Goal: Task Accomplishment & Management: Use online tool/utility

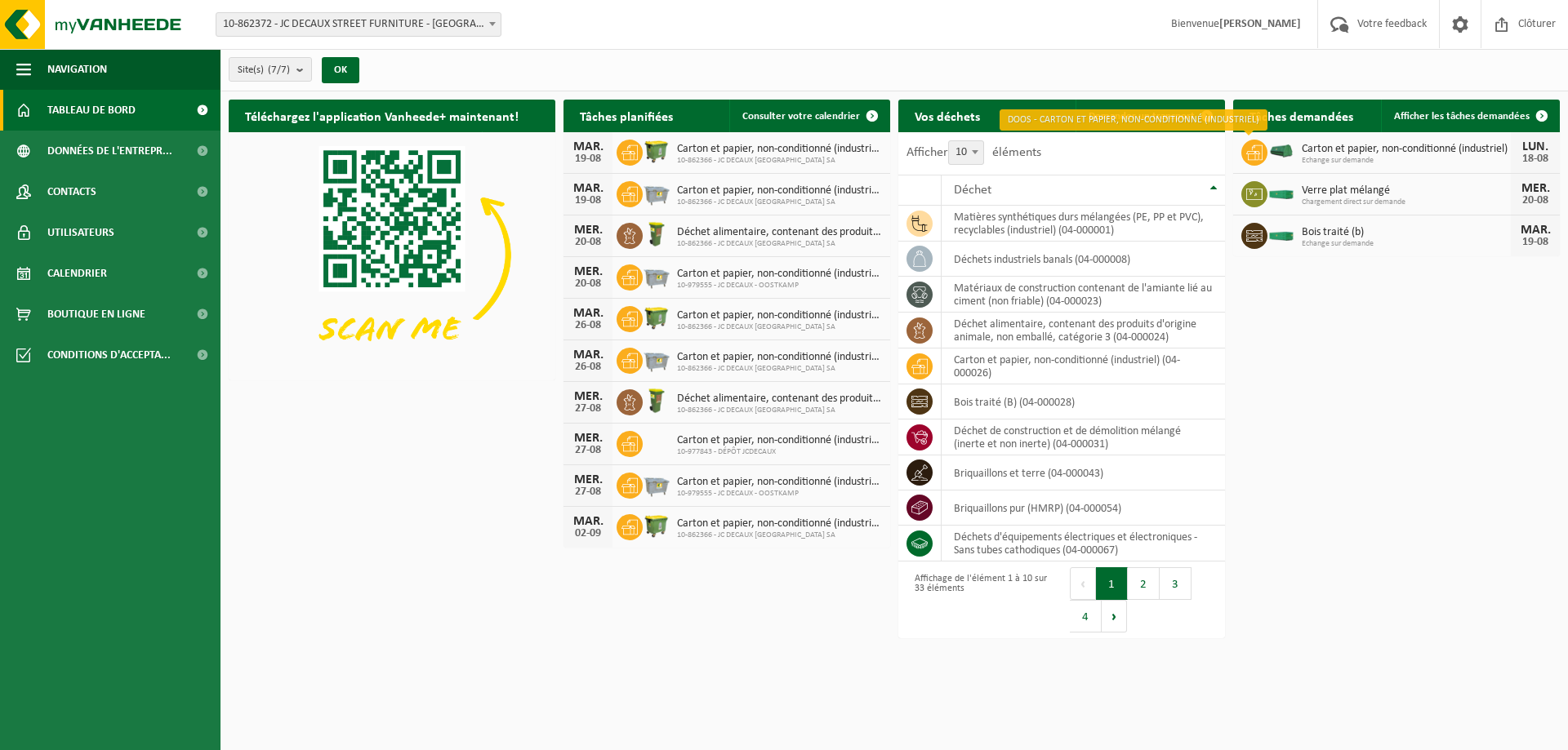
click at [1260, 148] on icon at bounding box center [1254, 152] width 16 height 16
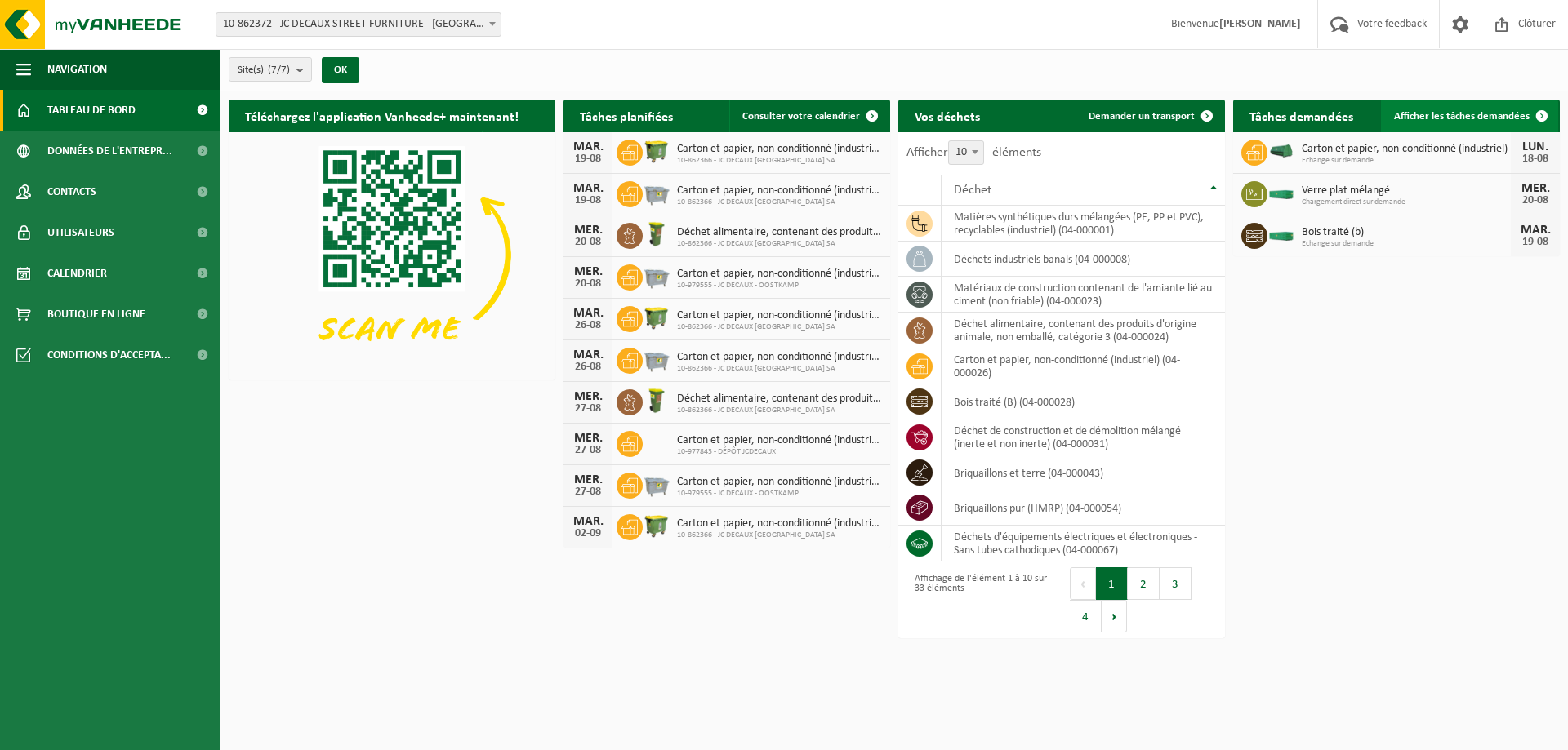
click at [1492, 112] on span "Afficher les tâches demandées" at bounding box center [1461, 116] width 135 height 10
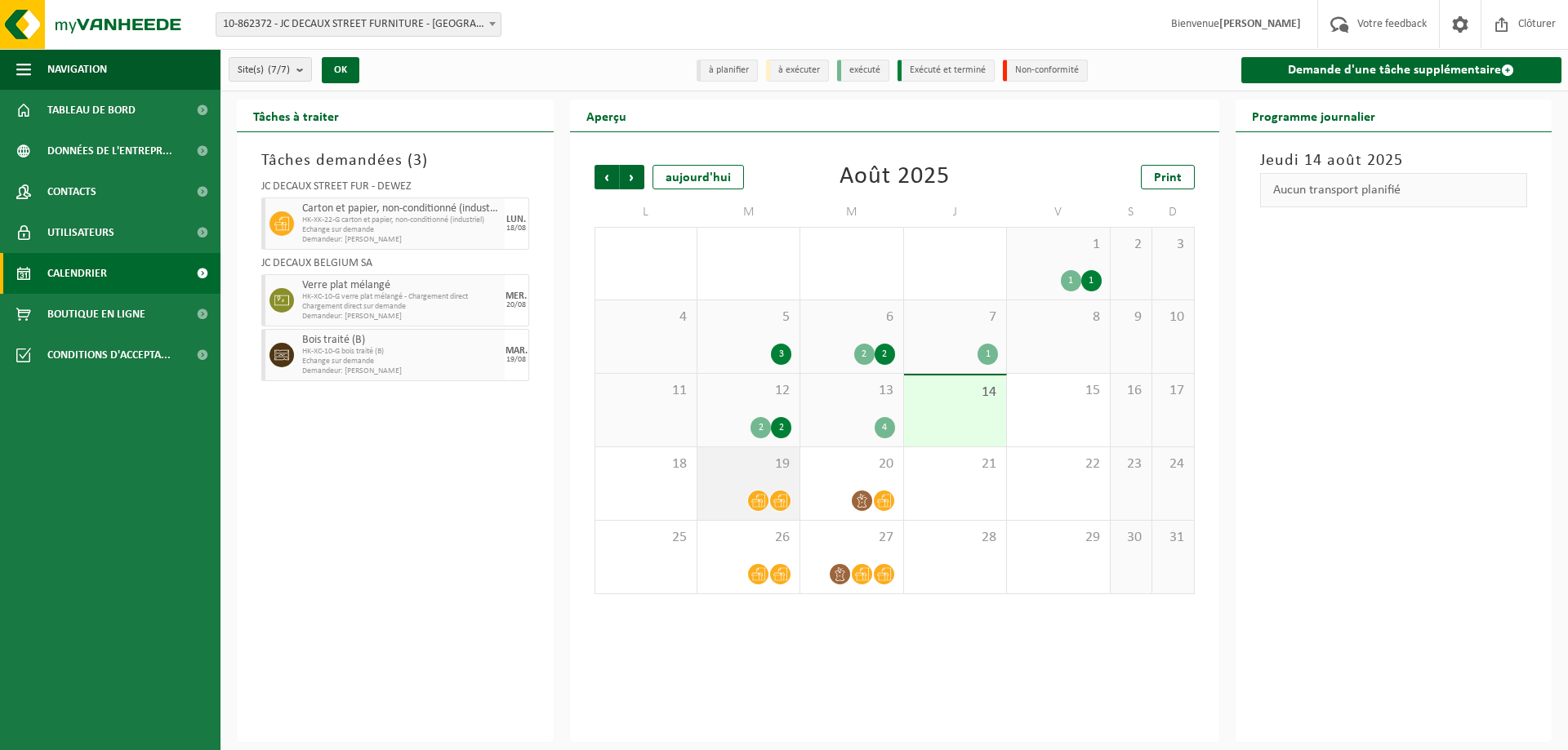
click at [768, 501] on span at bounding box center [758, 501] width 20 height 20
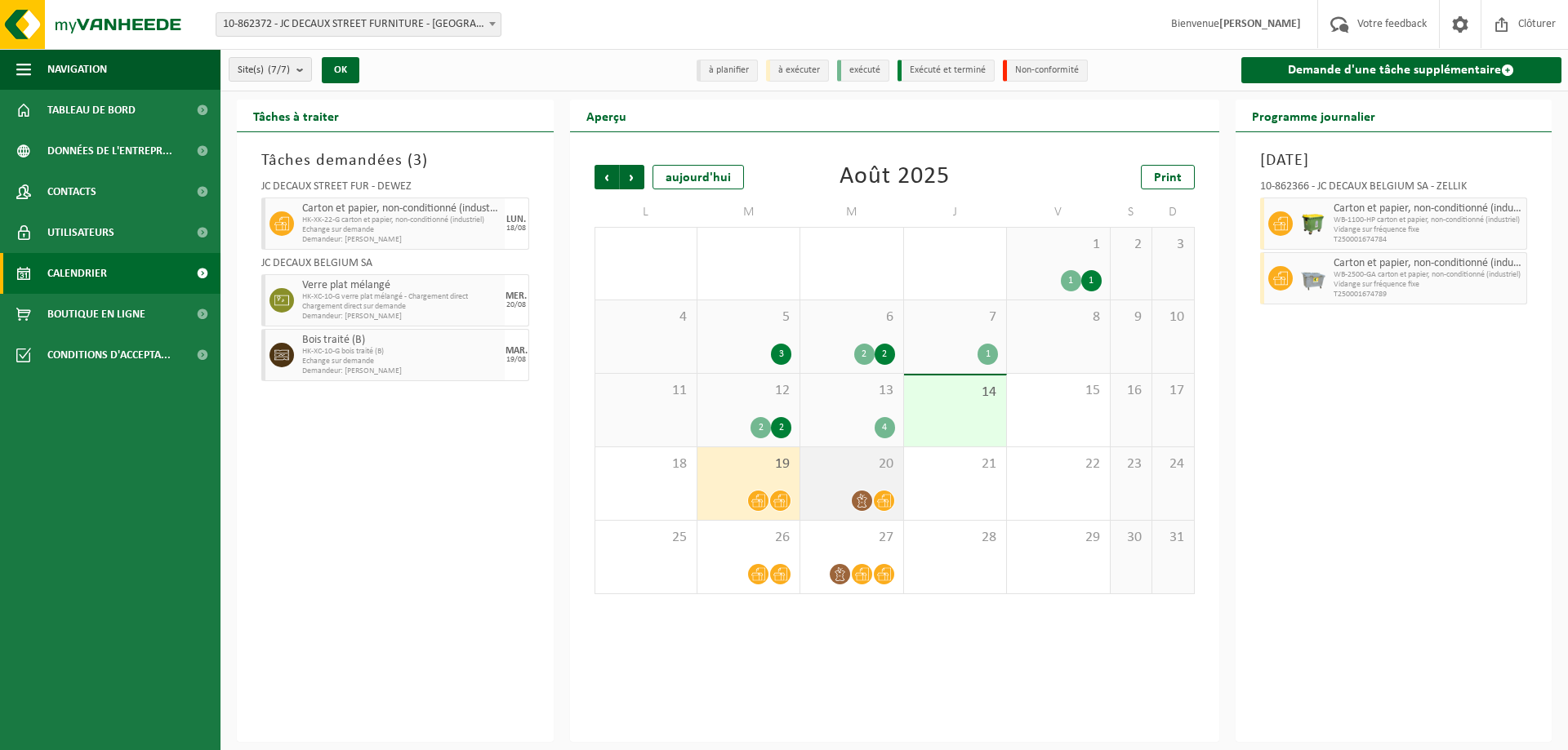
click at [888, 490] on div at bounding box center [884, 501] width 22 height 22
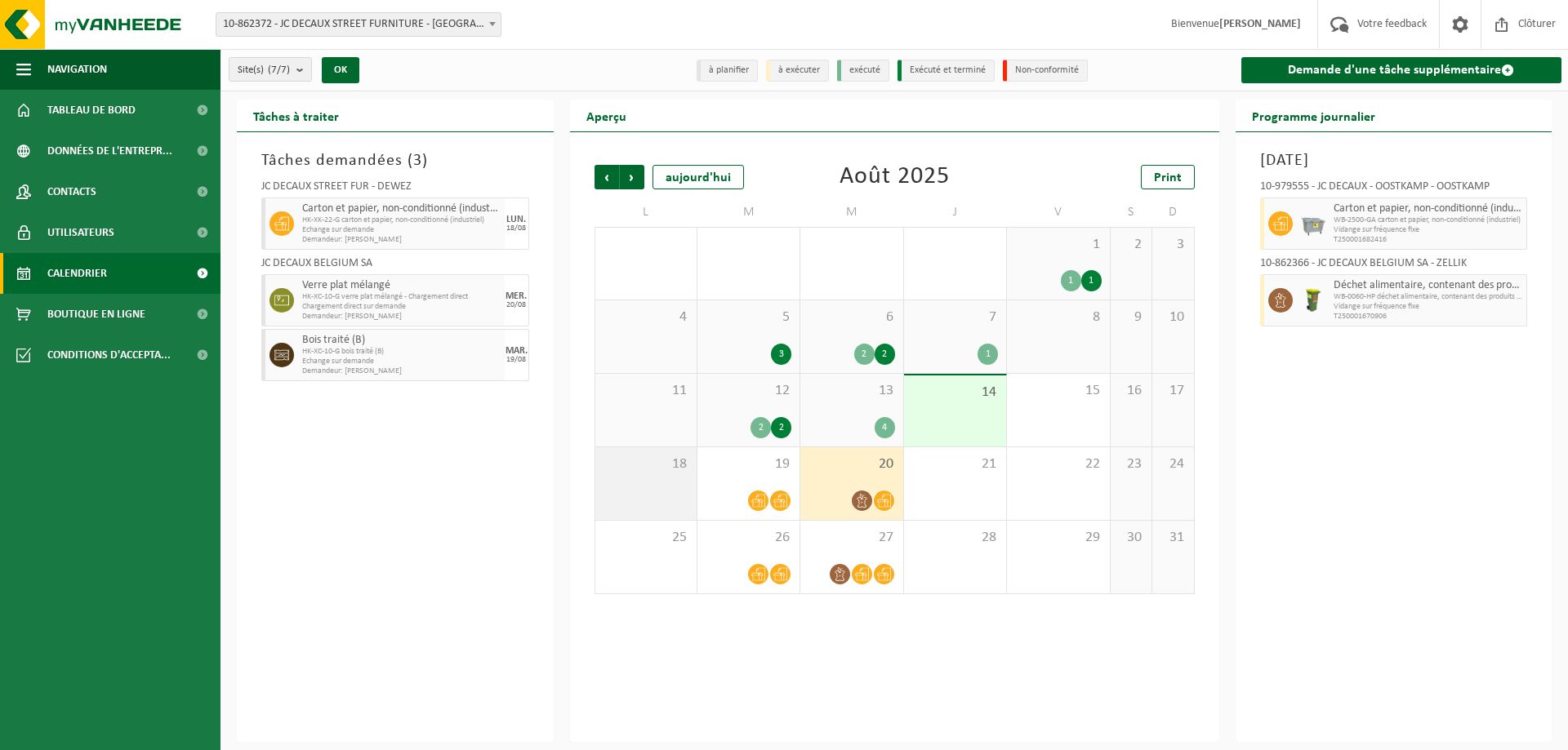
click at [680, 481] on div "18" at bounding box center [645, 484] width 101 height 72
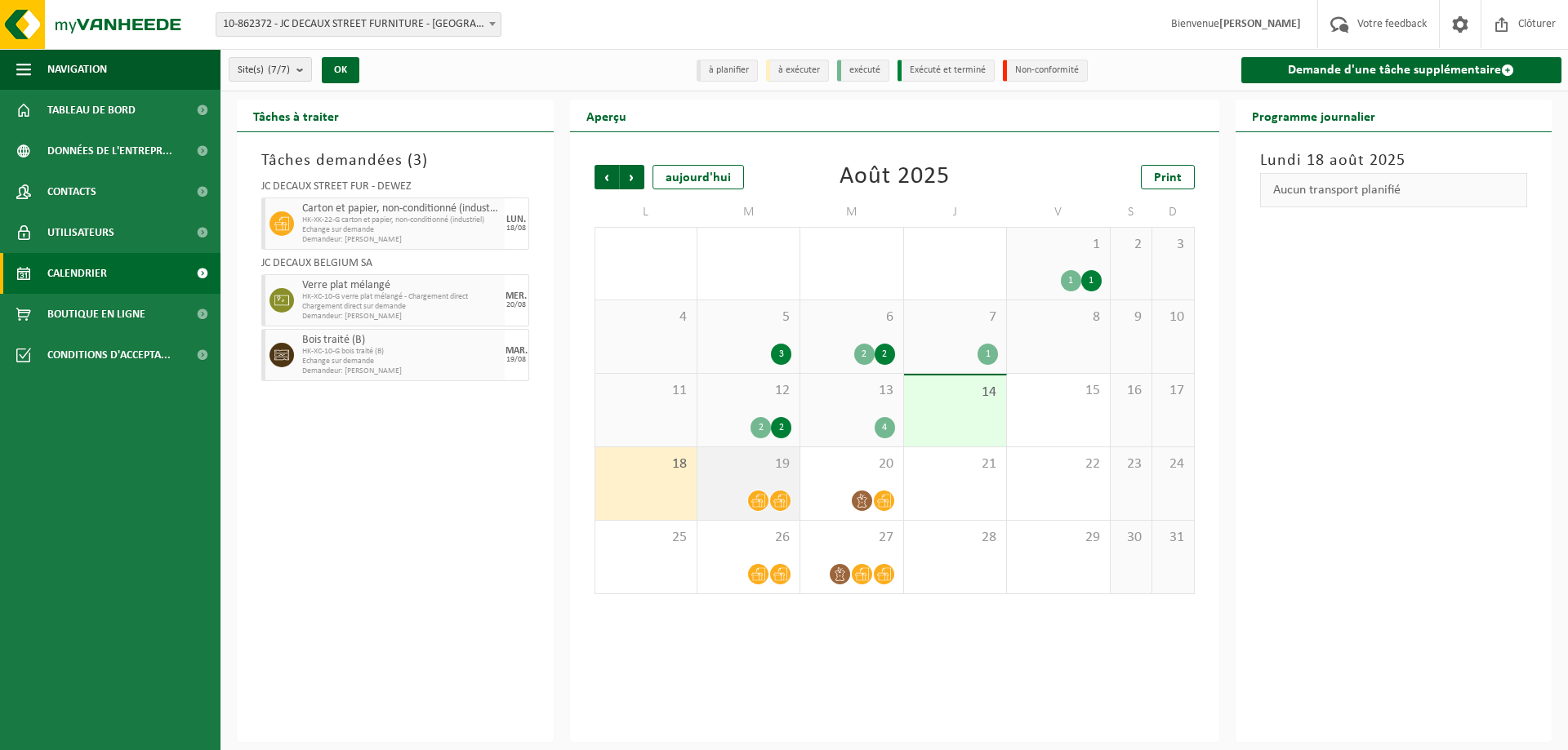
click at [785, 483] on div "19" at bounding box center [748, 484] width 102 height 72
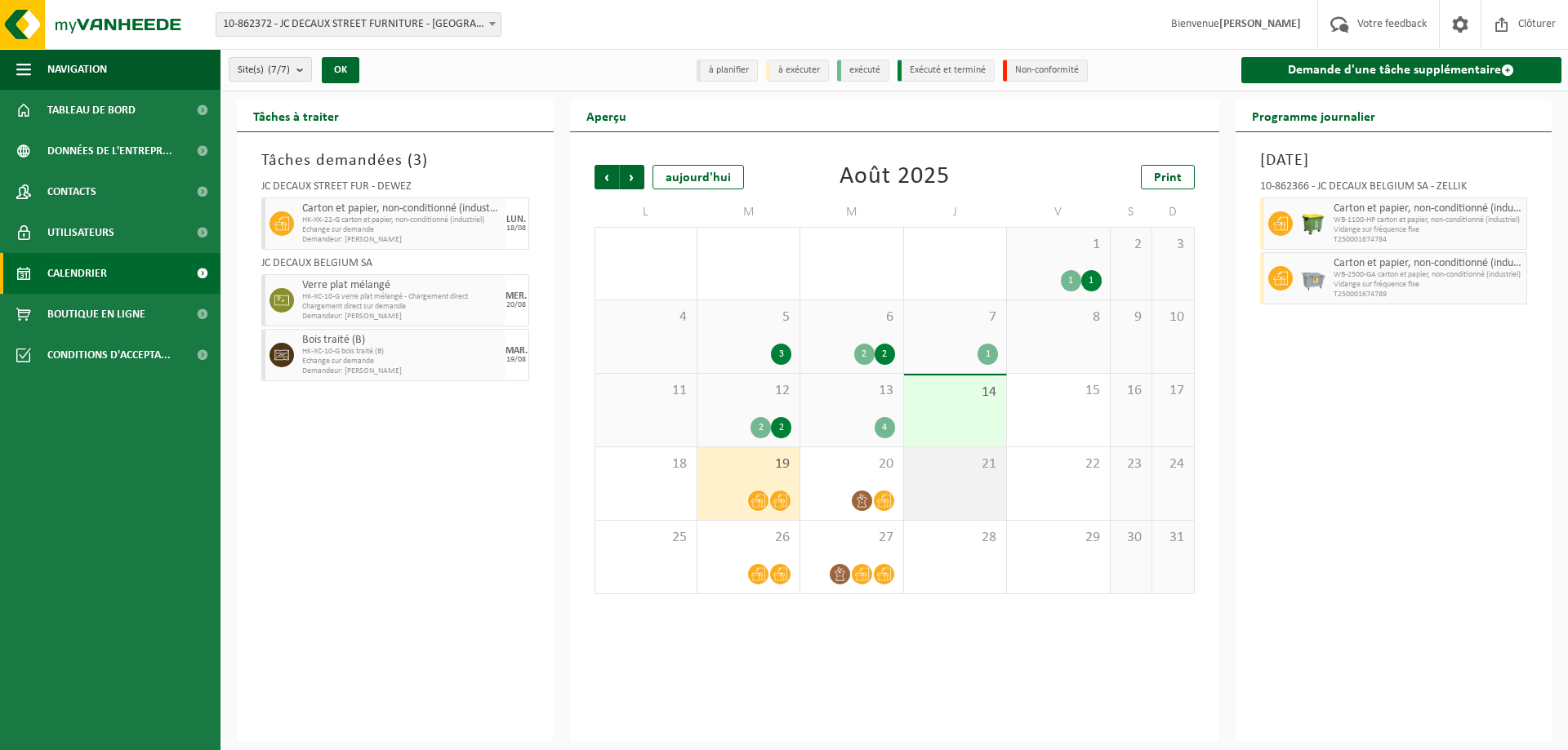
click at [913, 482] on div "21" at bounding box center [955, 484] width 102 height 72
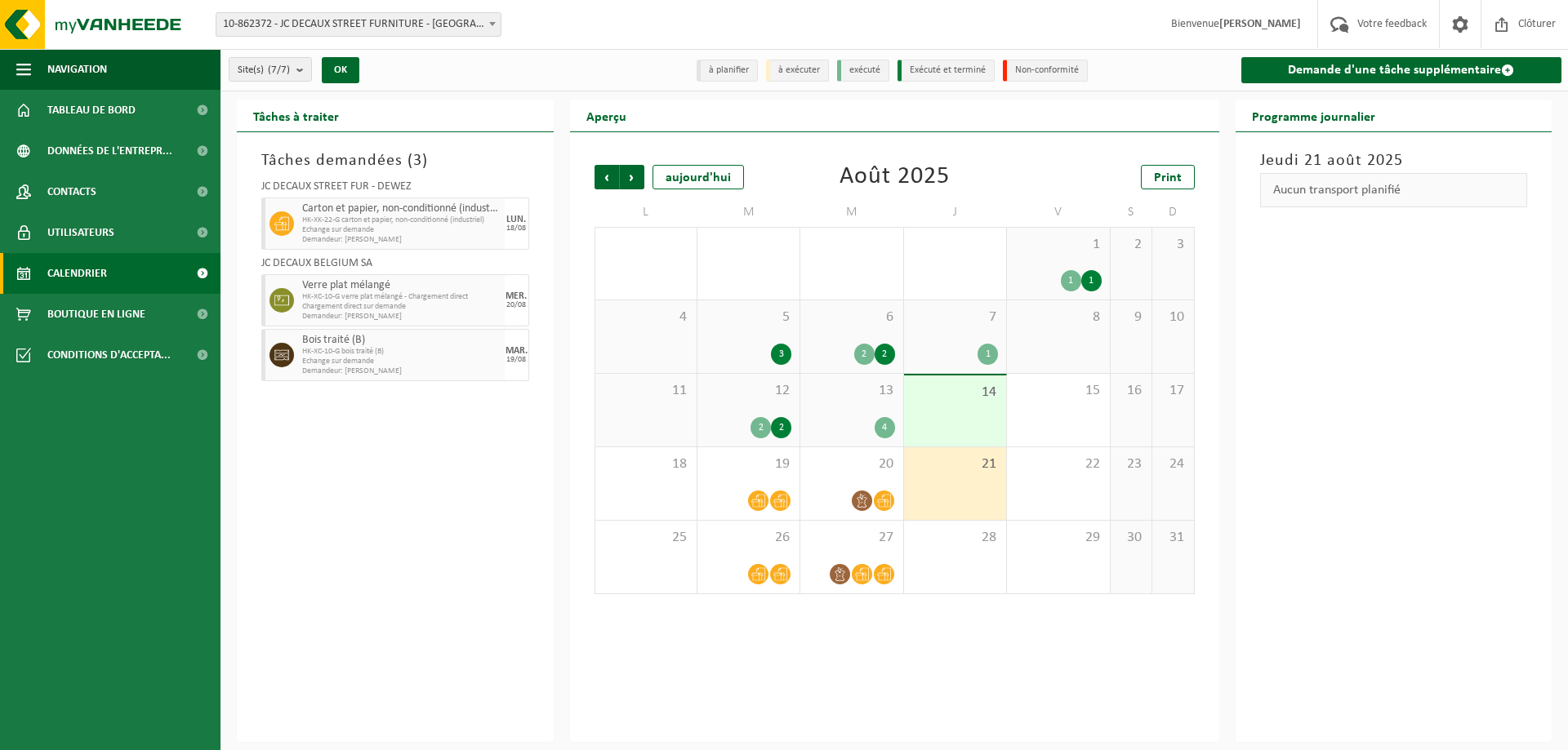
click at [289, 219] on icon at bounding box center [281, 223] width 14 height 14
click at [289, 218] on icon at bounding box center [281, 223] width 14 height 14
drag, startPoint x: 310, startPoint y: 201, endPoint x: 333, endPoint y: 502, distance: 301.9
click at [327, 507] on div "Tâches demandées ( 3 ) JC DECAUX STREET FUR - DEWEZ Carton et papier, non-condi…" at bounding box center [395, 437] width 317 height 610
click at [101, 110] on span "Tableau de bord" at bounding box center [92, 111] width 89 height 41
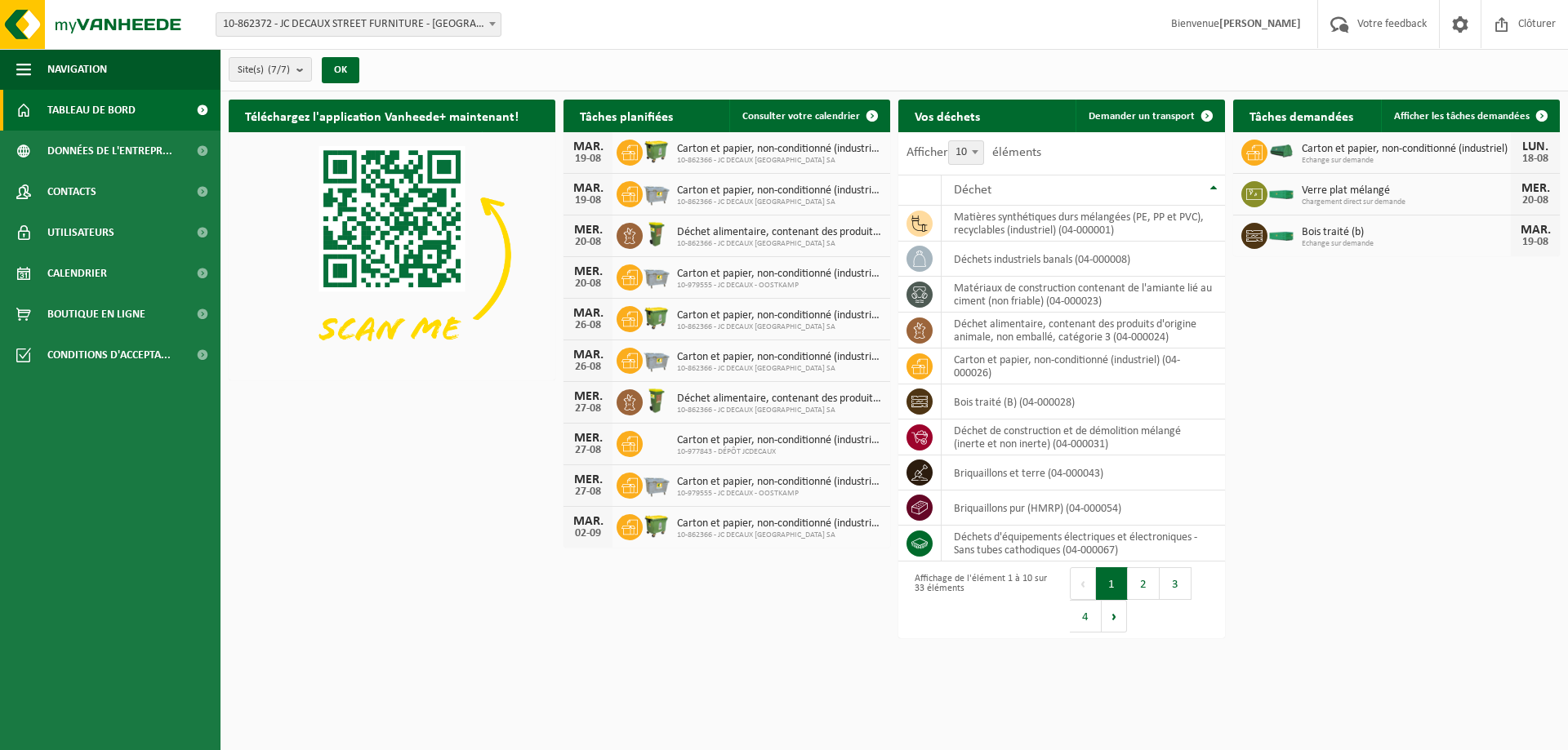
click at [1428, 149] on span "Carton et papier, non-conditionné (industriel)" at bounding box center [1406, 149] width 209 height 13
click at [1264, 146] on span at bounding box center [1254, 152] width 26 height 26
click at [1492, 156] on span "Echange sur demande" at bounding box center [1406, 161] width 209 height 10
click at [1525, 25] on span "Clôturer" at bounding box center [1537, 24] width 46 height 49
click at [1431, 117] on span "Afficher les tâches demandées" at bounding box center [1461, 116] width 135 height 10
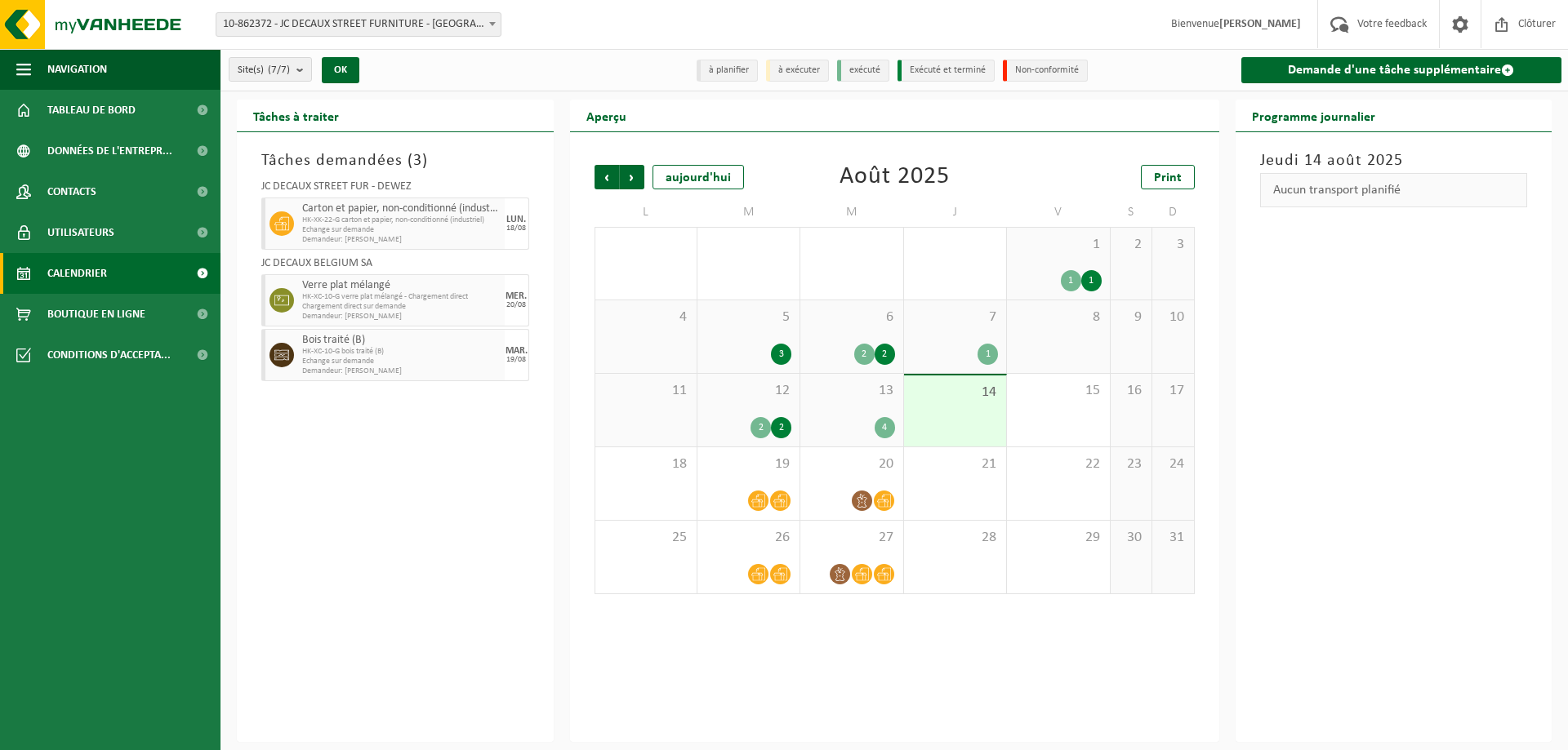
click at [292, 222] on span at bounding box center [282, 223] width 25 height 25
click at [296, 218] on div at bounding box center [279, 223] width 37 height 52
click at [85, 184] on span "Contacts" at bounding box center [72, 192] width 49 height 41
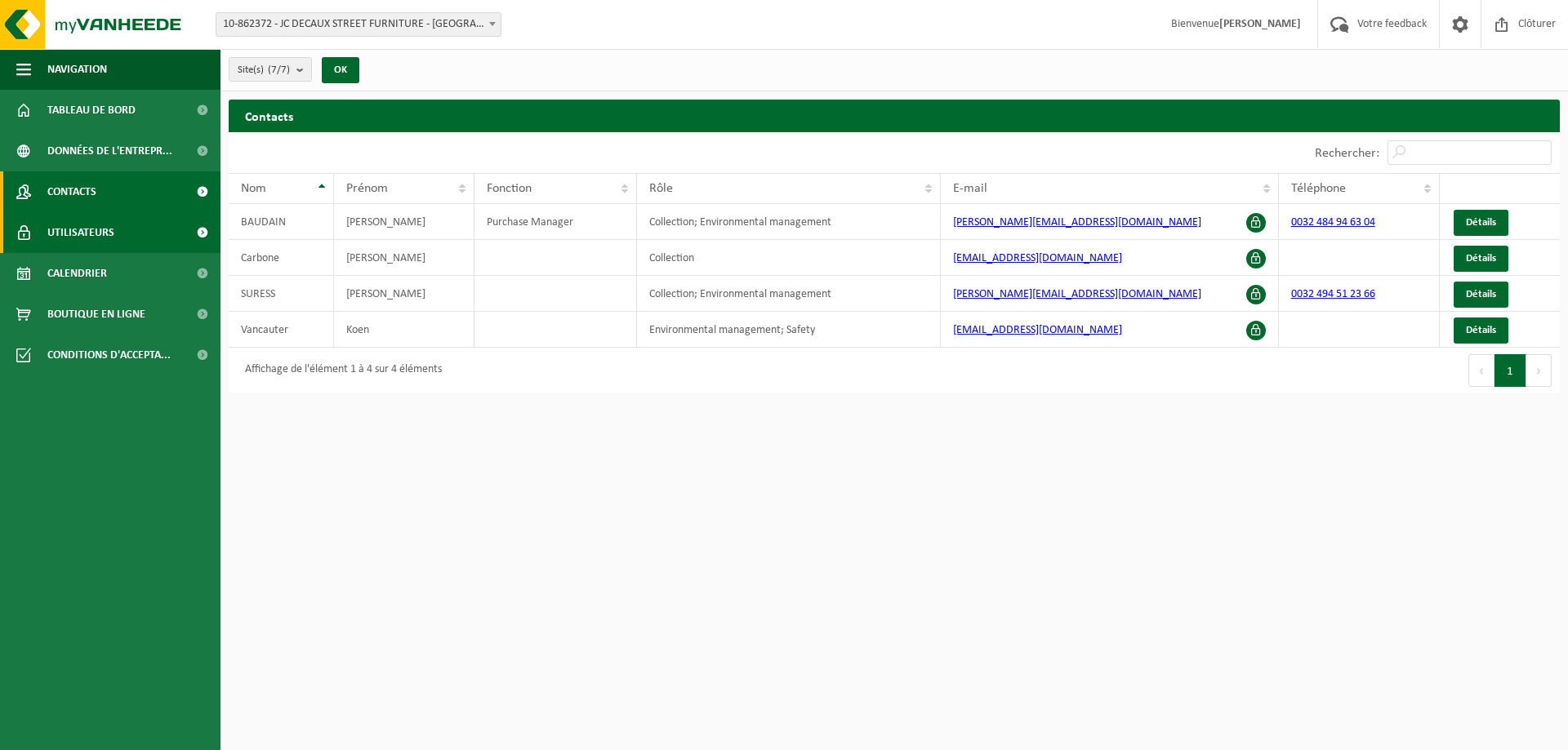
click at [129, 241] on link "Utilisateurs" at bounding box center [110, 232] width 220 height 41
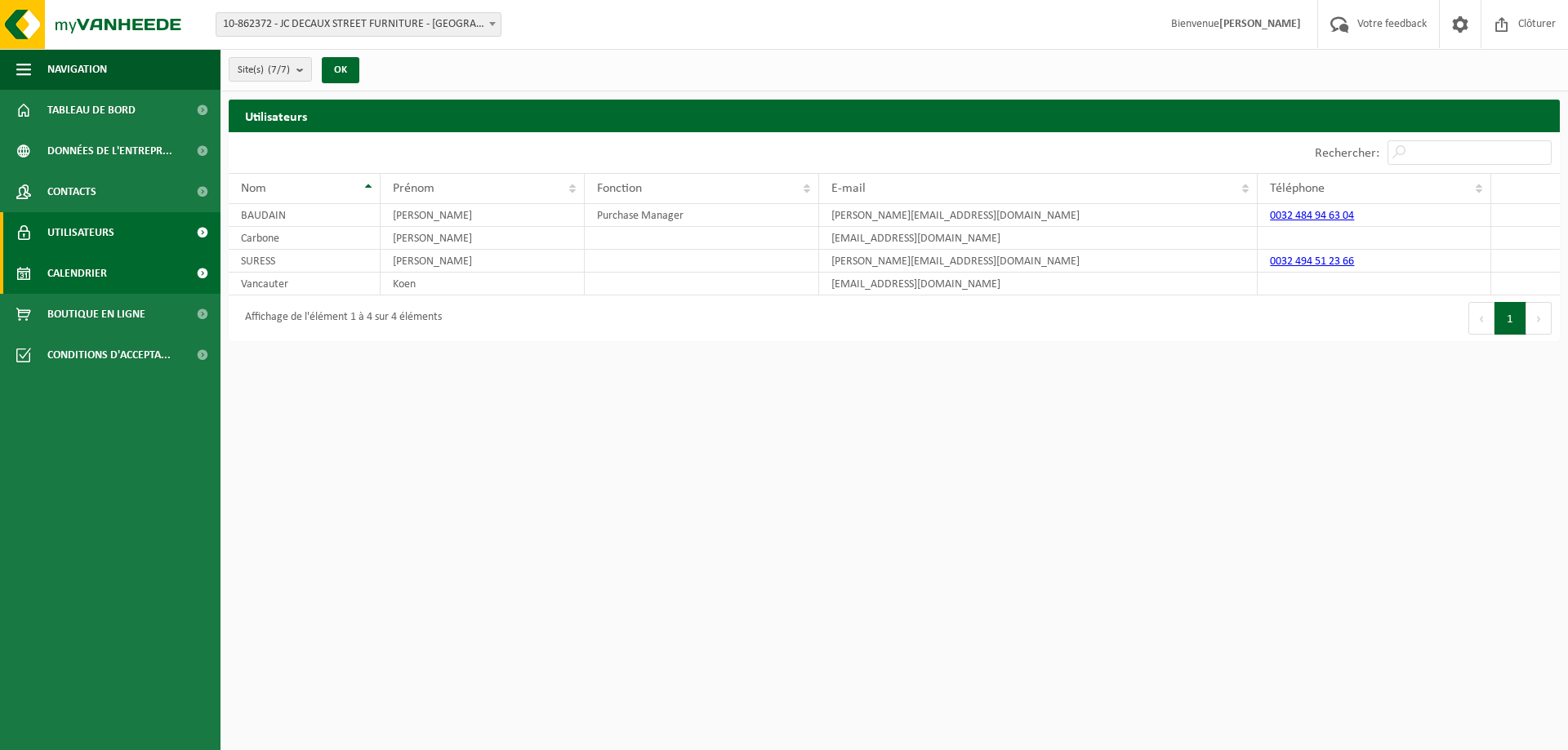
click at [119, 283] on link "Calendrier" at bounding box center [110, 273] width 220 height 41
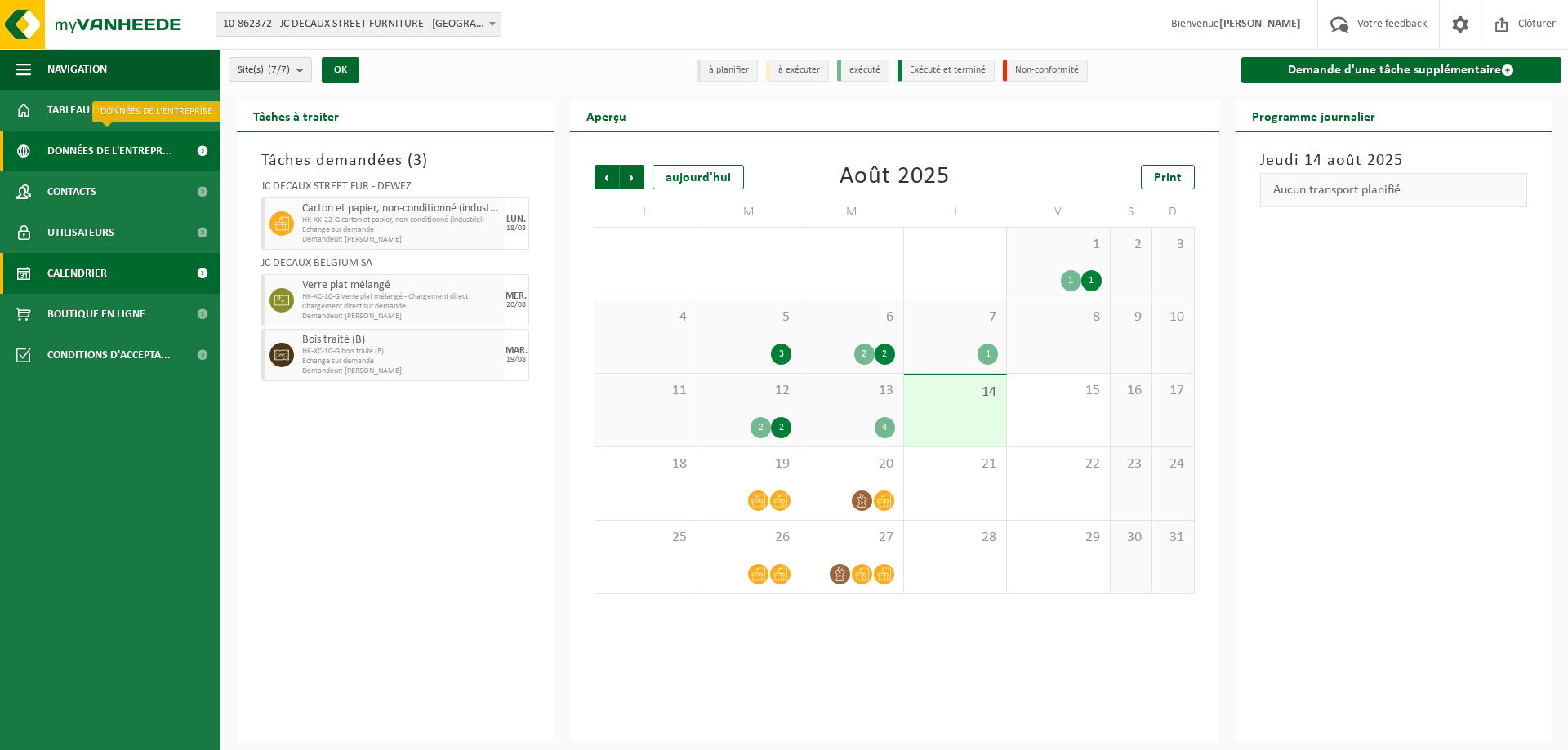
click at [123, 150] on span "Données de l'entrepr..." at bounding box center [110, 151] width 125 height 41
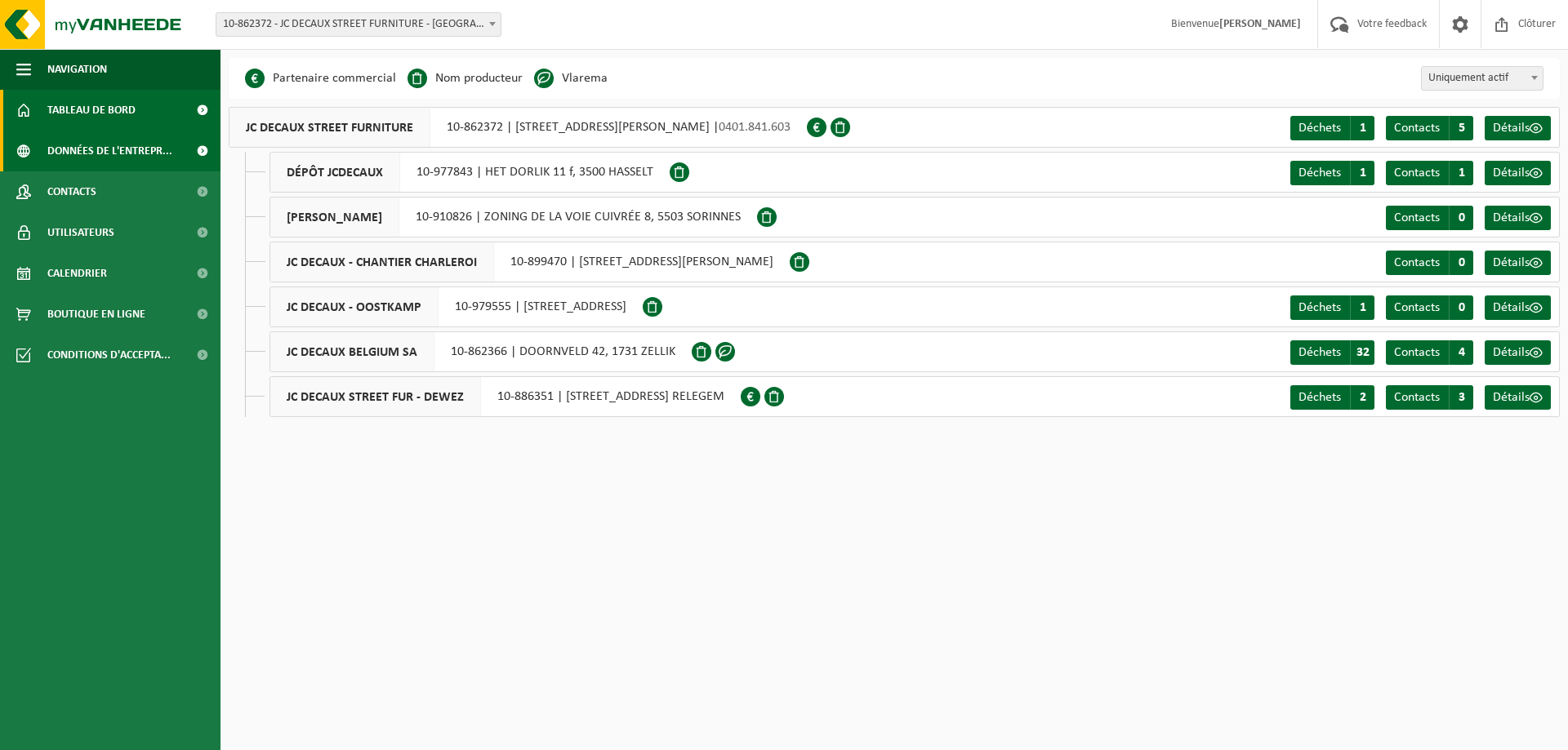
click at [100, 110] on span "Tableau de bord" at bounding box center [92, 111] width 89 height 41
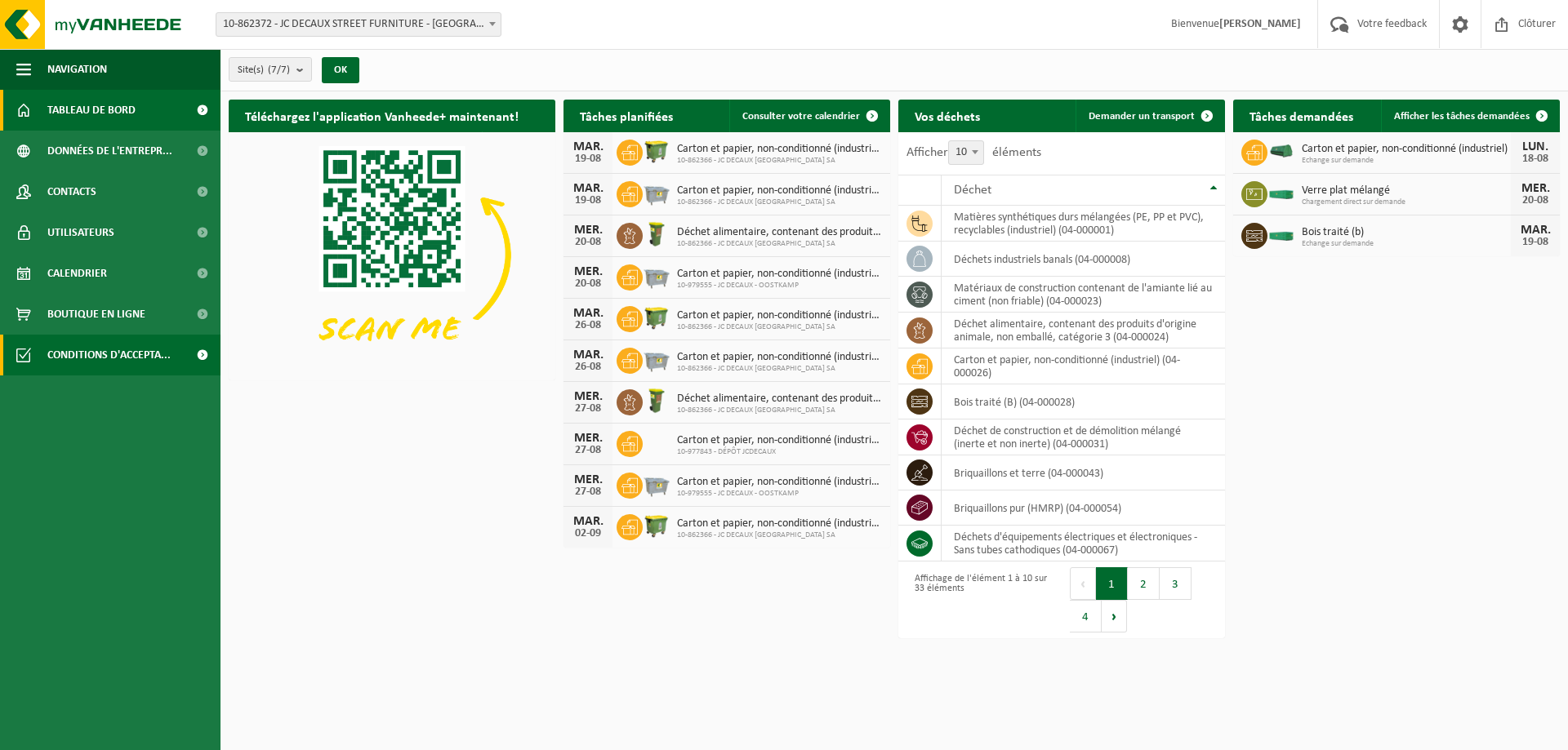
click at [117, 350] on span "Conditions d'accepta..." at bounding box center [109, 355] width 123 height 41
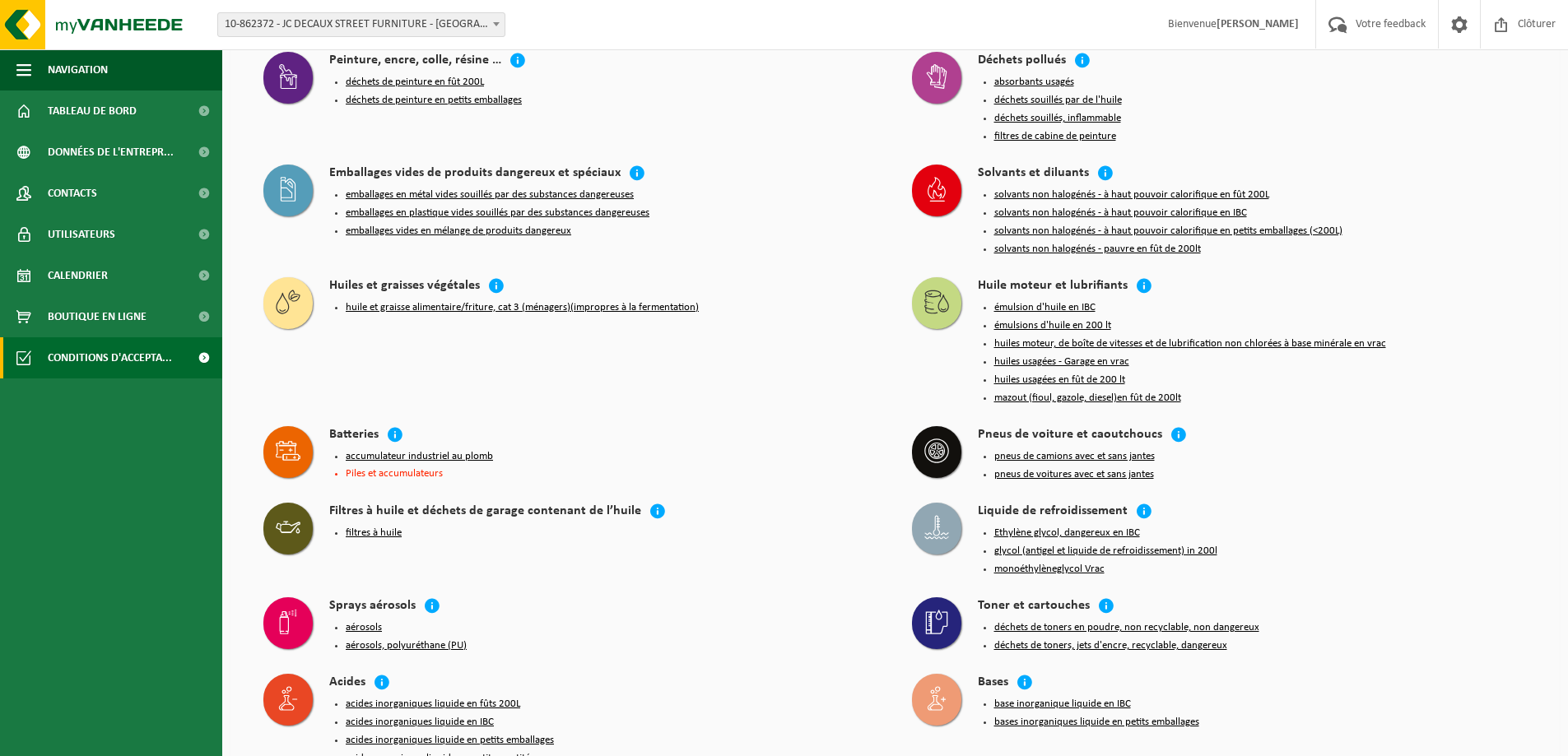
scroll to position [2296, 0]
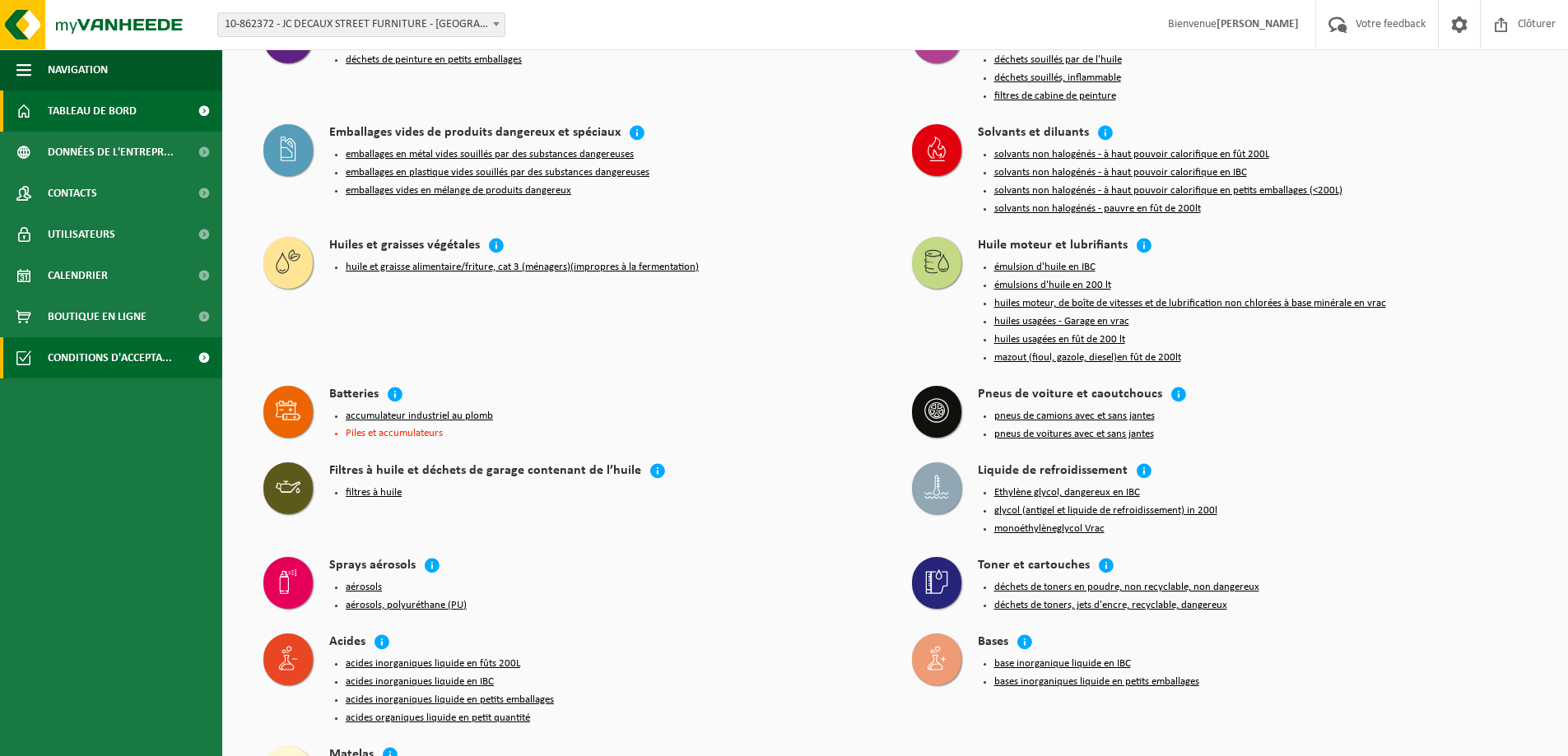
click at [100, 118] on span "Tableau de bord" at bounding box center [93, 112] width 89 height 41
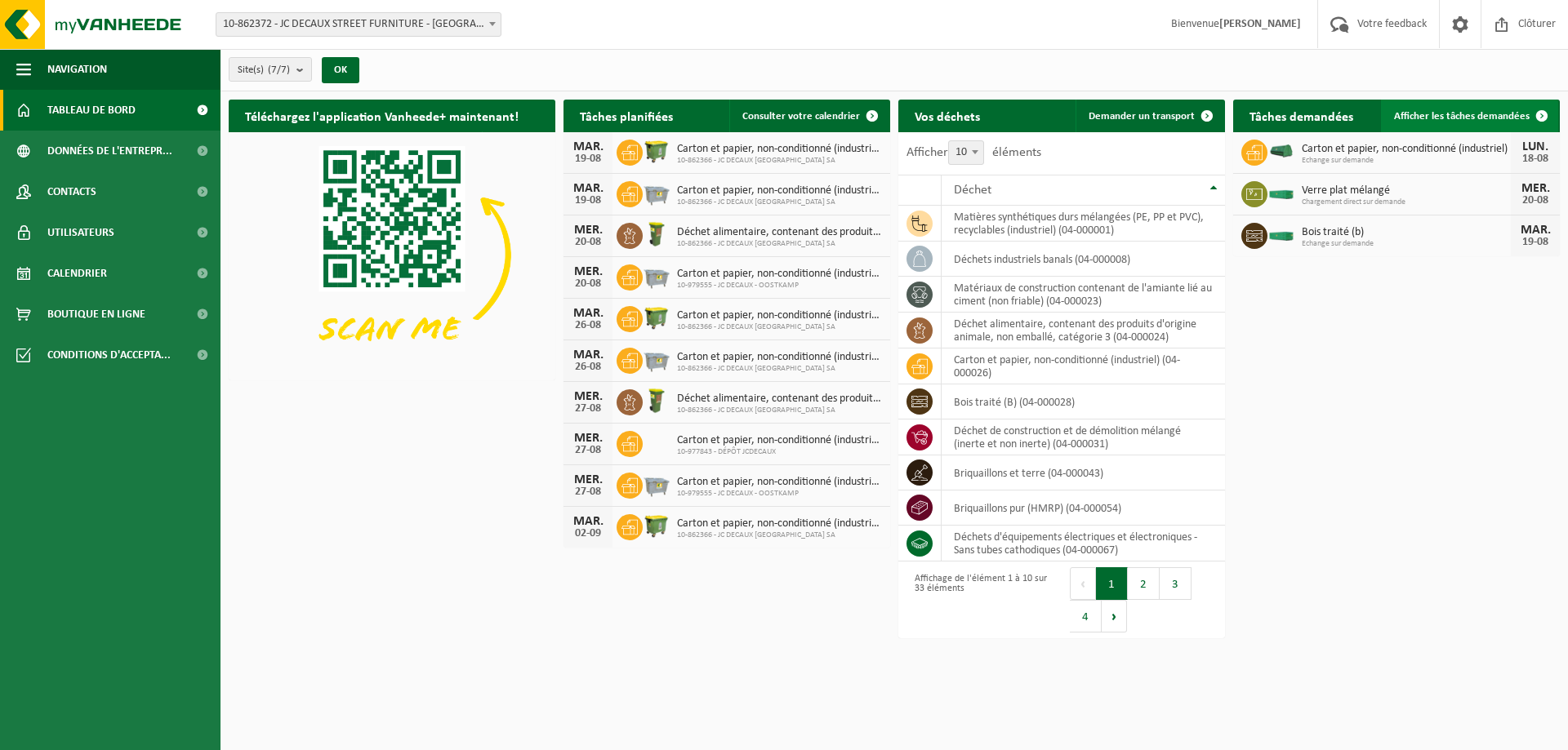
click at [1468, 118] on span "Afficher les tâches demandées" at bounding box center [1461, 116] width 135 height 10
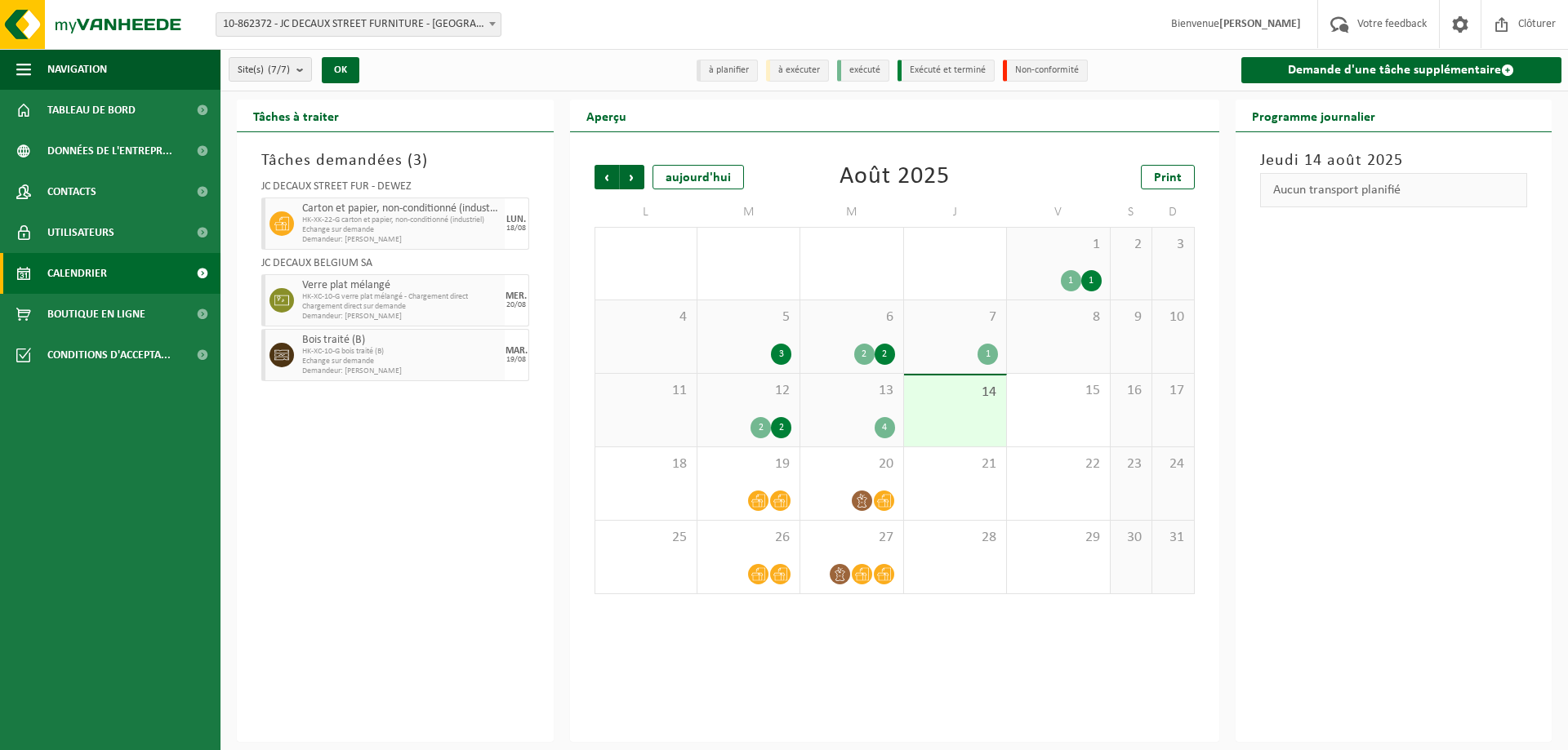
click at [358, 210] on span "Carton et papier, non-conditionné (industriel)" at bounding box center [401, 209] width 198 height 13
drag, startPoint x: 358, startPoint y: 210, endPoint x: 266, endPoint y: 216, distance: 92.2
click at [266, 216] on div at bounding box center [279, 223] width 37 height 52
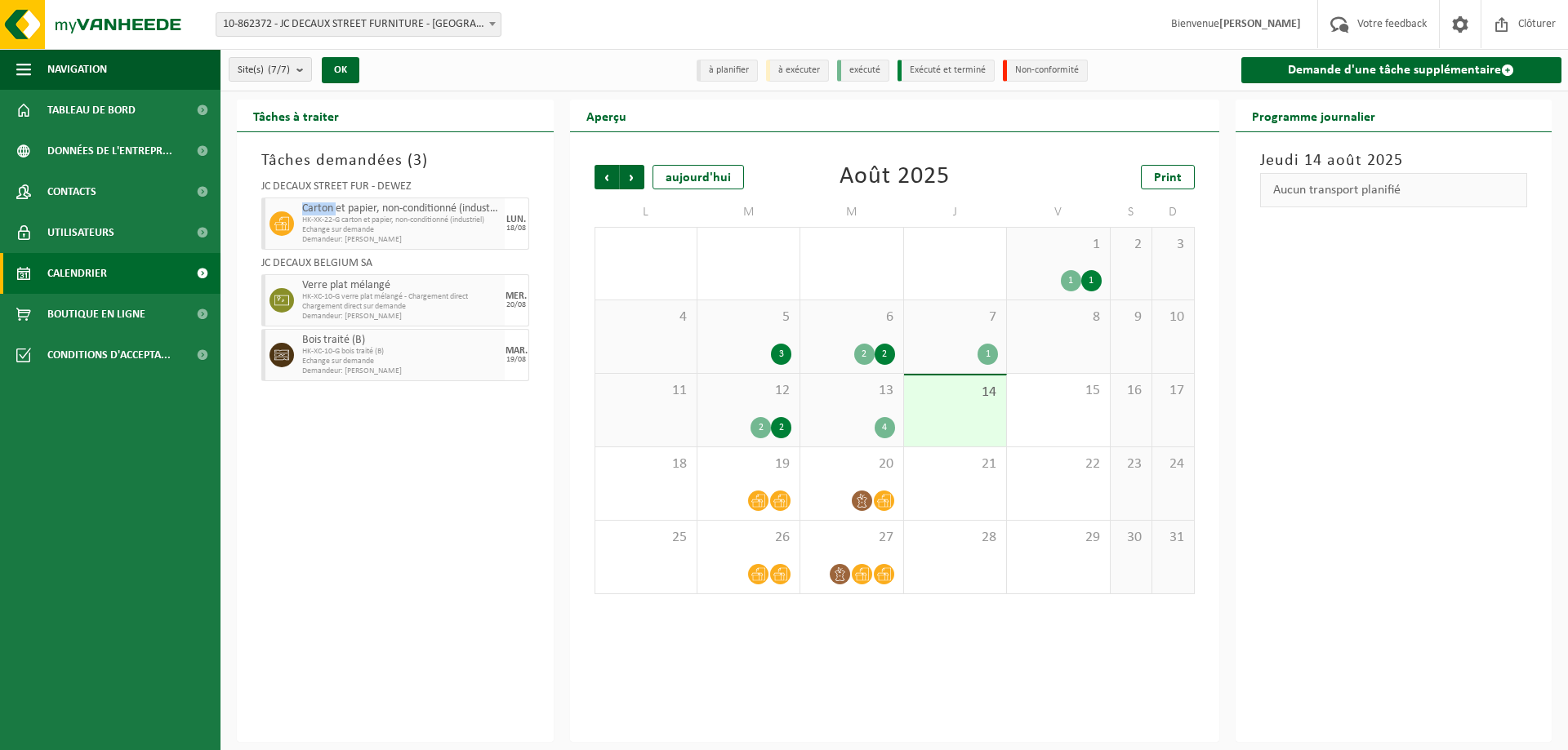
click at [266, 216] on div at bounding box center [279, 223] width 37 height 52
click at [644, 175] on span "Suivant" at bounding box center [632, 177] width 25 height 25
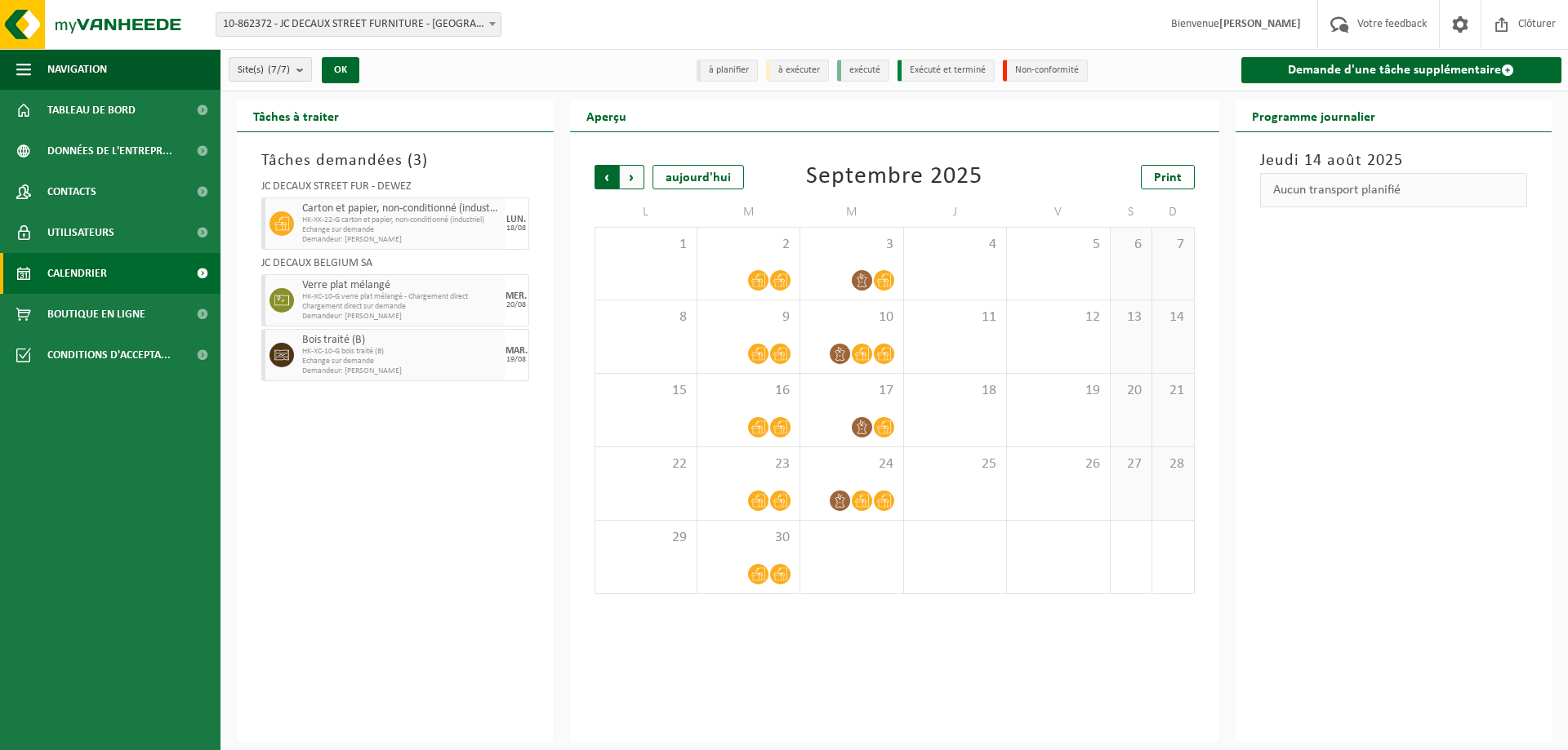
click at [628, 176] on span "Suivant" at bounding box center [632, 177] width 25 height 25
click at [605, 169] on span "Précédent" at bounding box center [606, 177] width 25 height 25
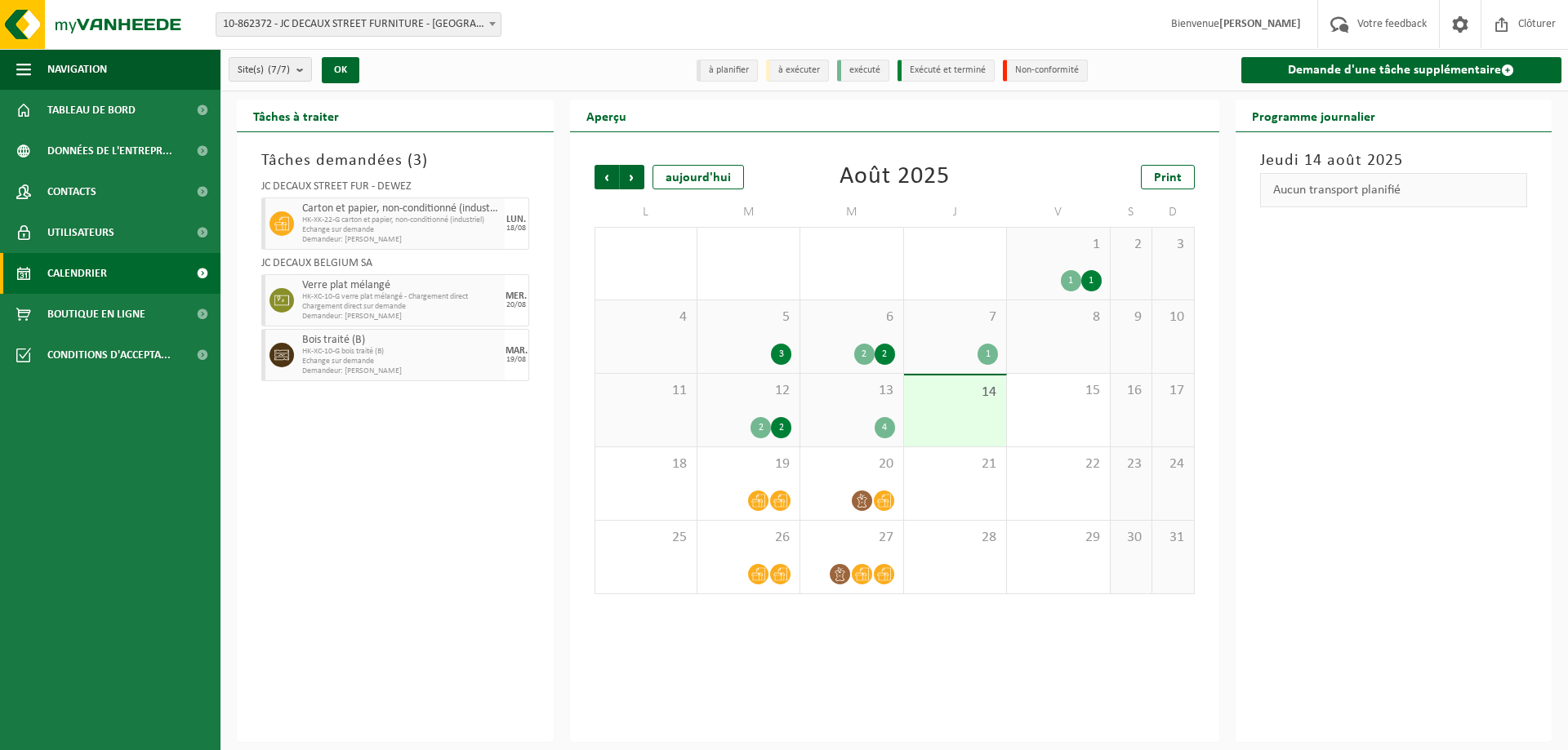
click at [1258, 21] on strong "[PERSON_NAME]" at bounding box center [1260, 24] width 82 height 12
